Goal: Check status: Check status

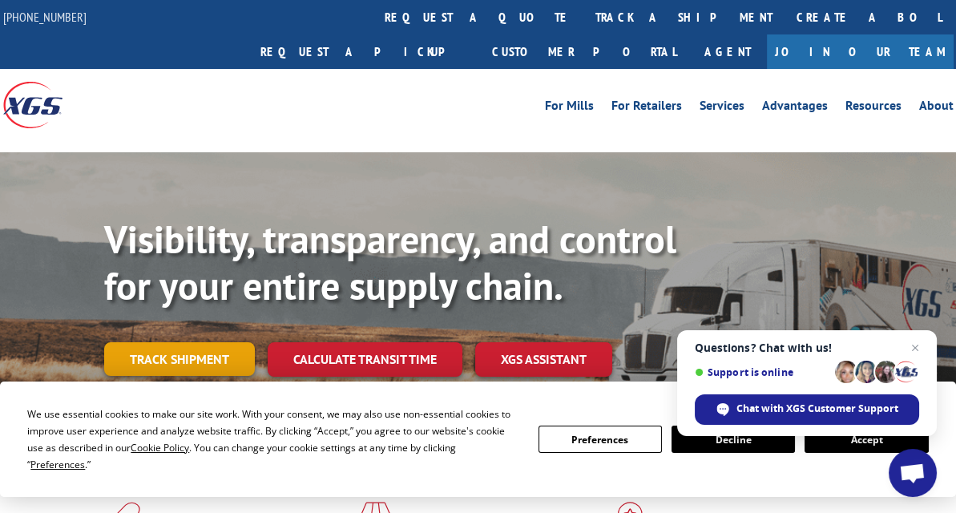
click at [151, 342] on link "Track shipment" at bounding box center [179, 359] width 151 height 34
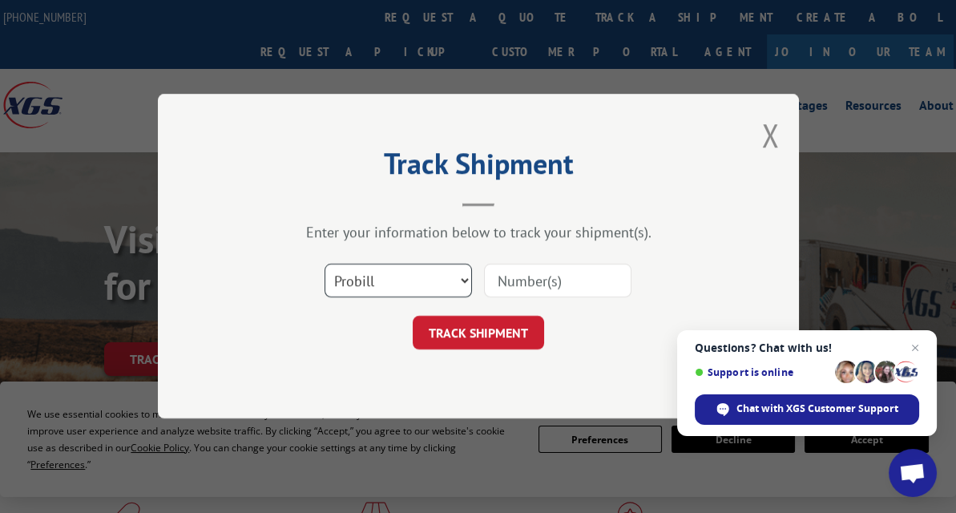
click at [443, 282] on select "Select category... Probill BOL PO" at bounding box center [398, 281] width 147 height 34
select select "bol"
click at [325, 264] on select "Select category... Probill BOL PO" at bounding box center [398, 281] width 147 height 34
click at [503, 270] on input at bounding box center [557, 281] width 147 height 34
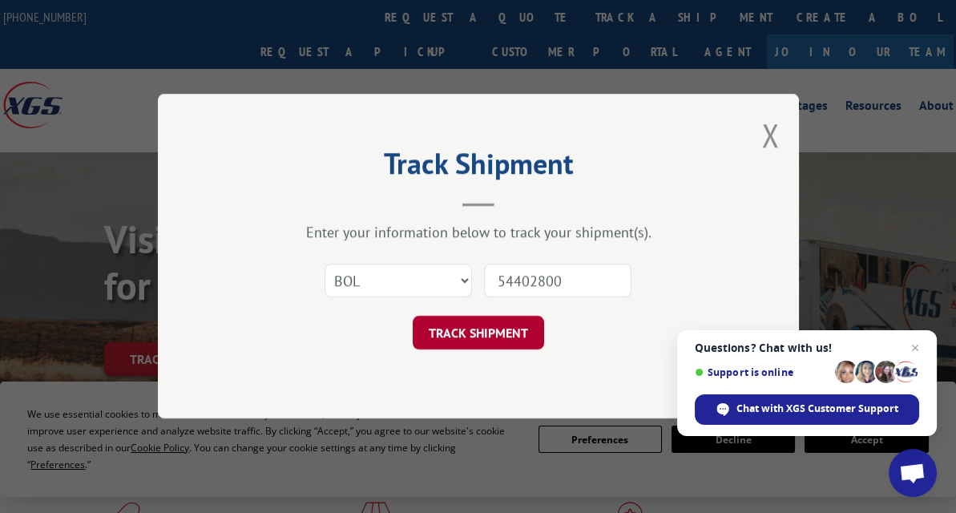
type input "54402800"
click at [510, 322] on button "TRACK SHIPMENT" at bounding box center [478, 334] width 131 height 34
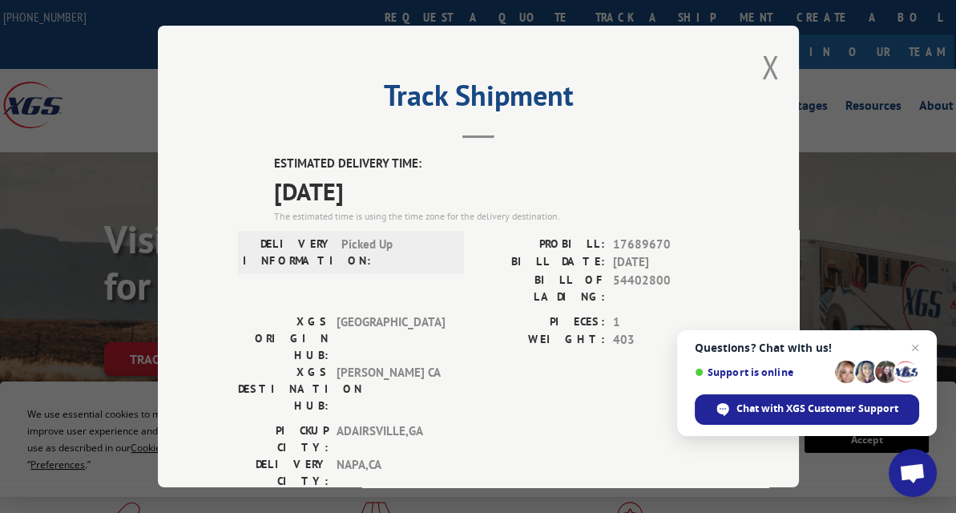
click at [521, 349] on div "PIECES: 1 WEIGHT: 403" at bounding box center [598, 367] width 240 height 109
